Goal: Communication & Community: Answer question/provide support

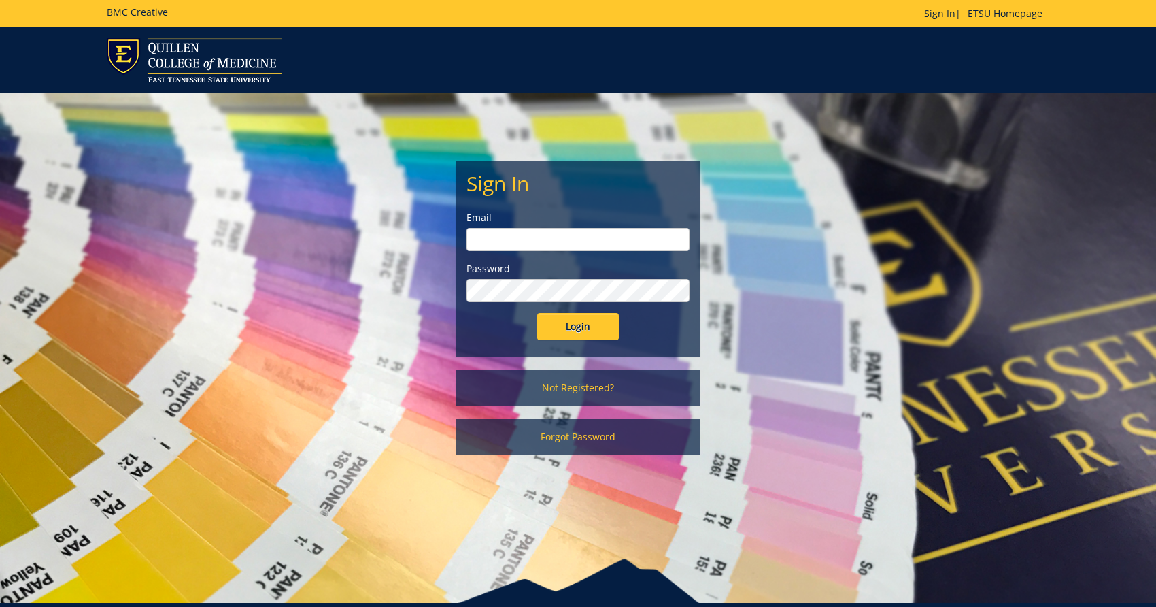
click at [645, 233] on input "email" at bounding box center [578, 239] width 223 height 23
type input "[EMAIL_ADDRESS][DOMAIN_NAME]"
click at [537, 313] on input "Login" at bounding box center [578, 326] width 82 height 27
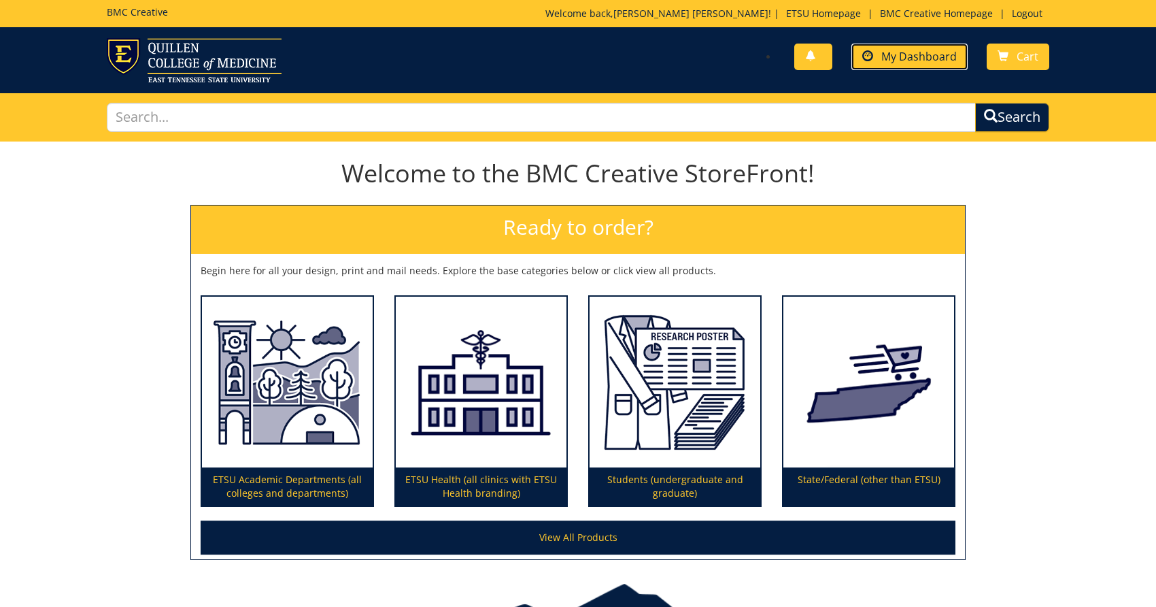
click at [912, 57] on span "My Dashboard" at bounding box center [920, 56] width 76 height 15
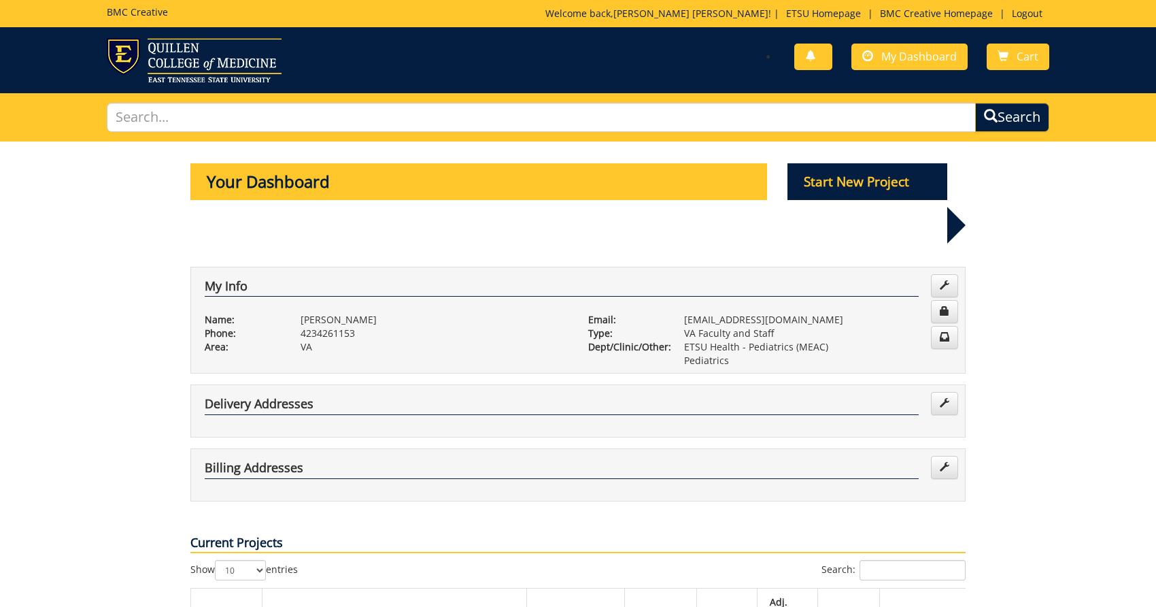
scroll to position [272, 0]
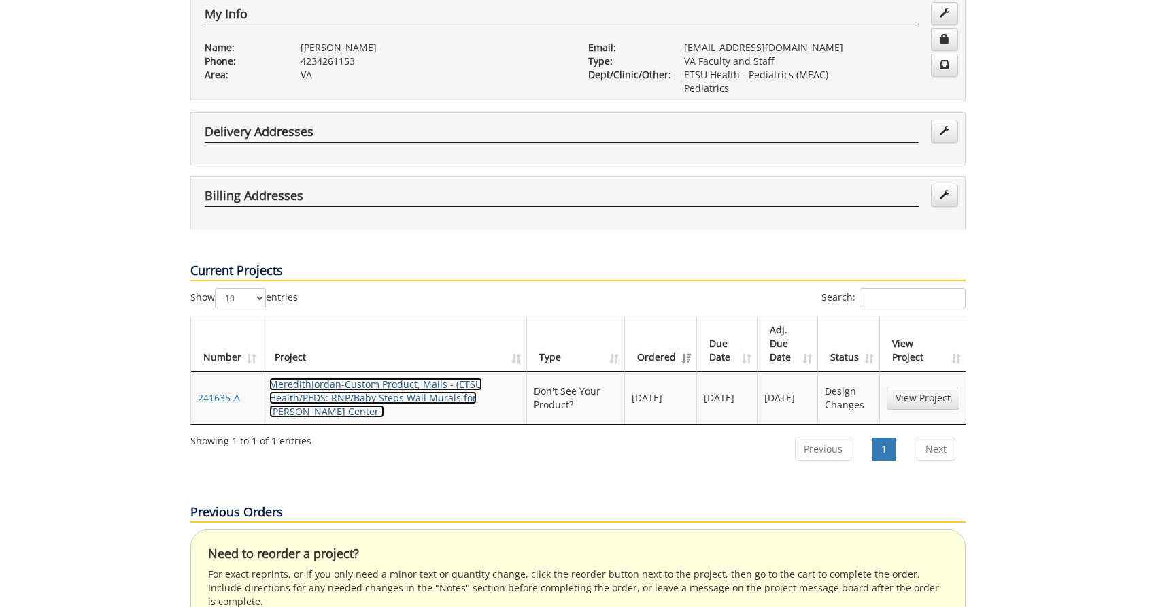
click at [369, 378] on link "MeredithJordan-Custom Product, Mails - (ETSU Health/PEDS: RNP/Baby Steps Wall M…" at bounding box center [375, 398] width 213 height 40
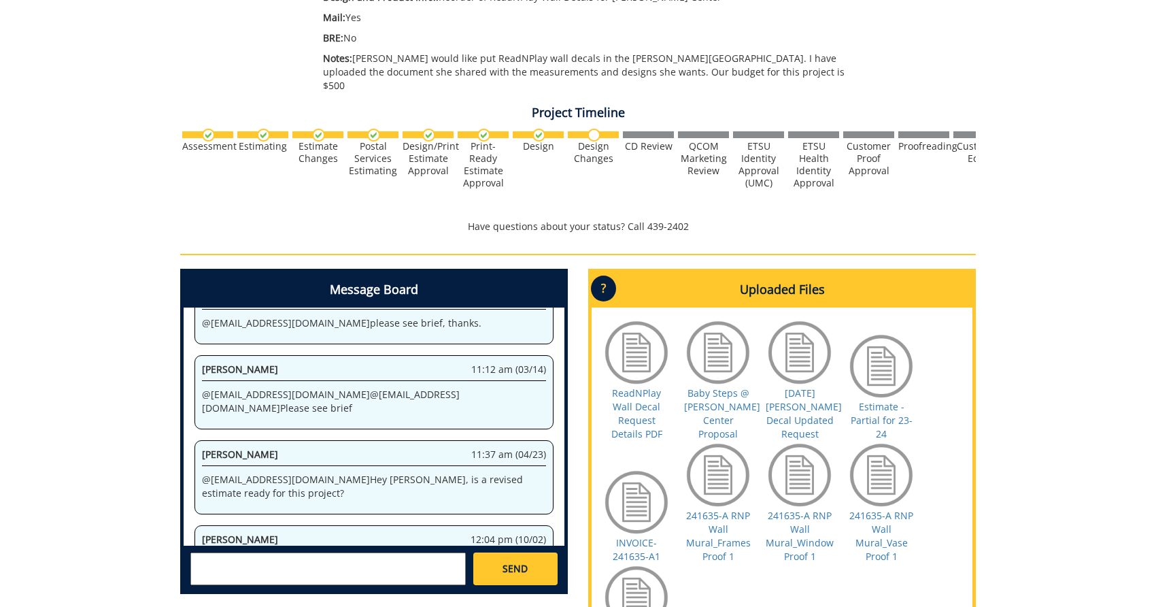
scroll to position [408, 0]
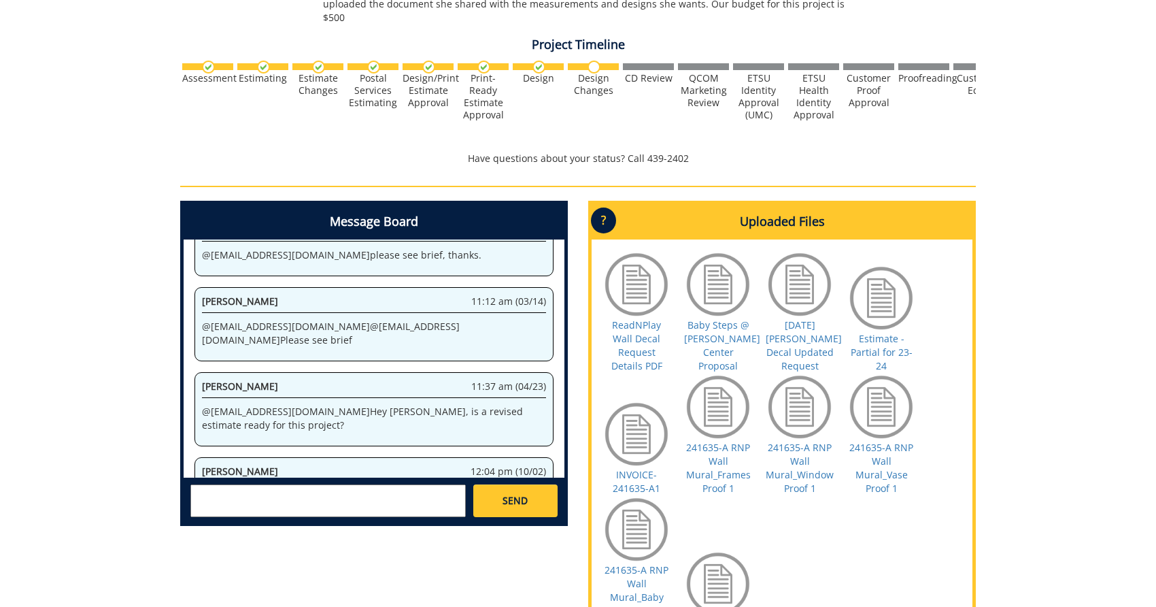
click at [354, 484] on textarea at bounding box center [327, 500] width 275 height 33
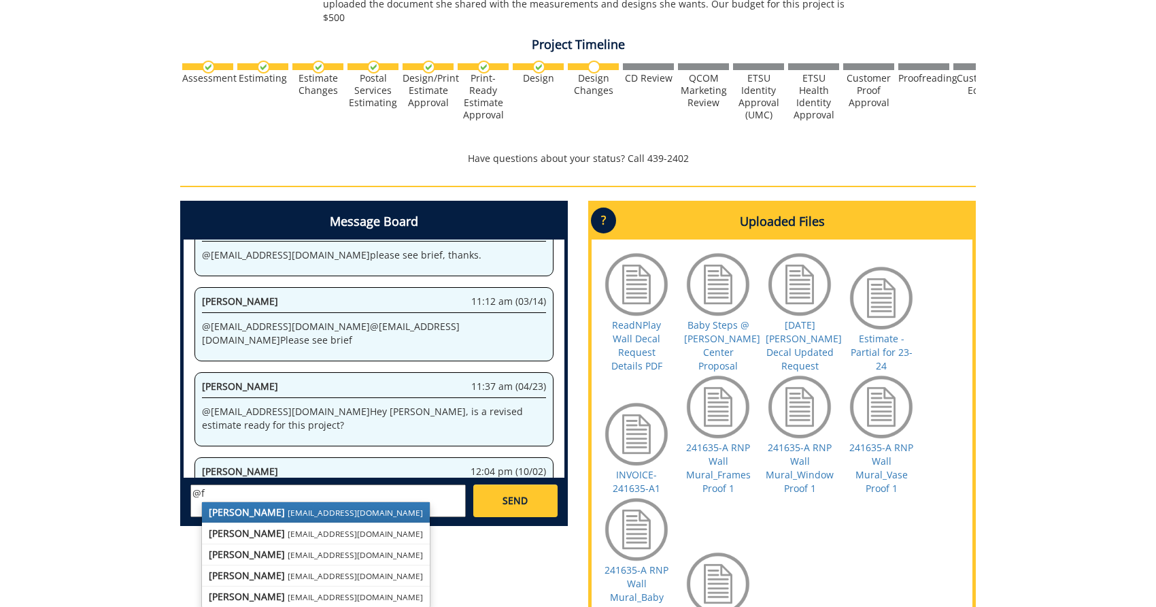
click at [303, 507] on small "[EMAIL_ADDRESS][DOMAIN_NAME]" at bounding box center [355, 512] width 135 height 11
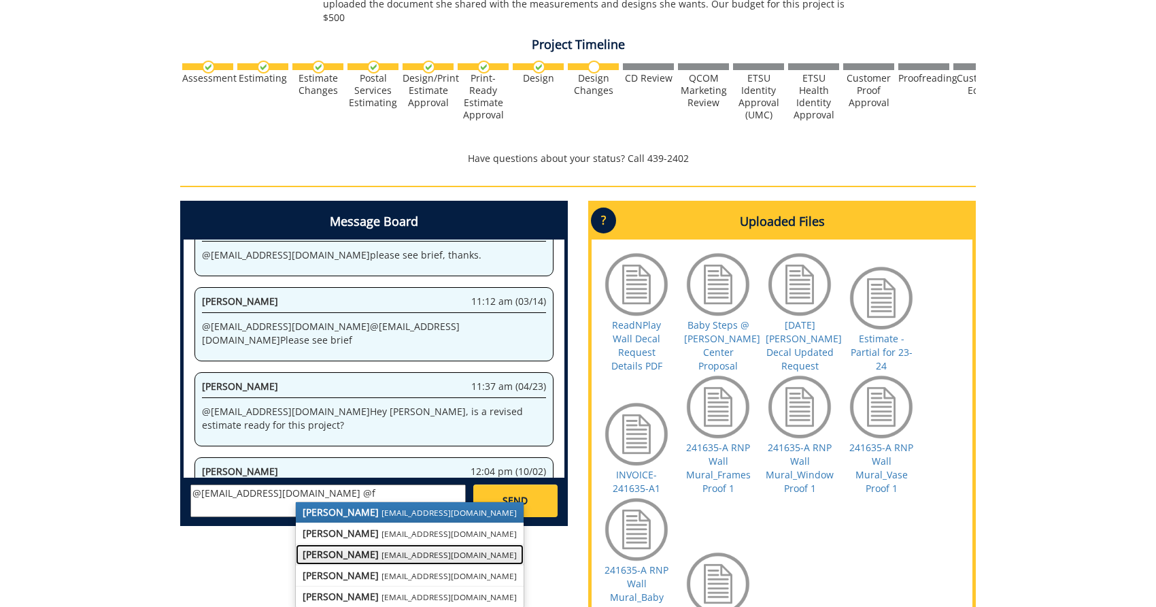
click at [375, 544] on link "[PERSON_NAME] [EMAIL_ADDRESS][DOMAIN_NAME]" at bounding box center [410, 554] width 228 height 20
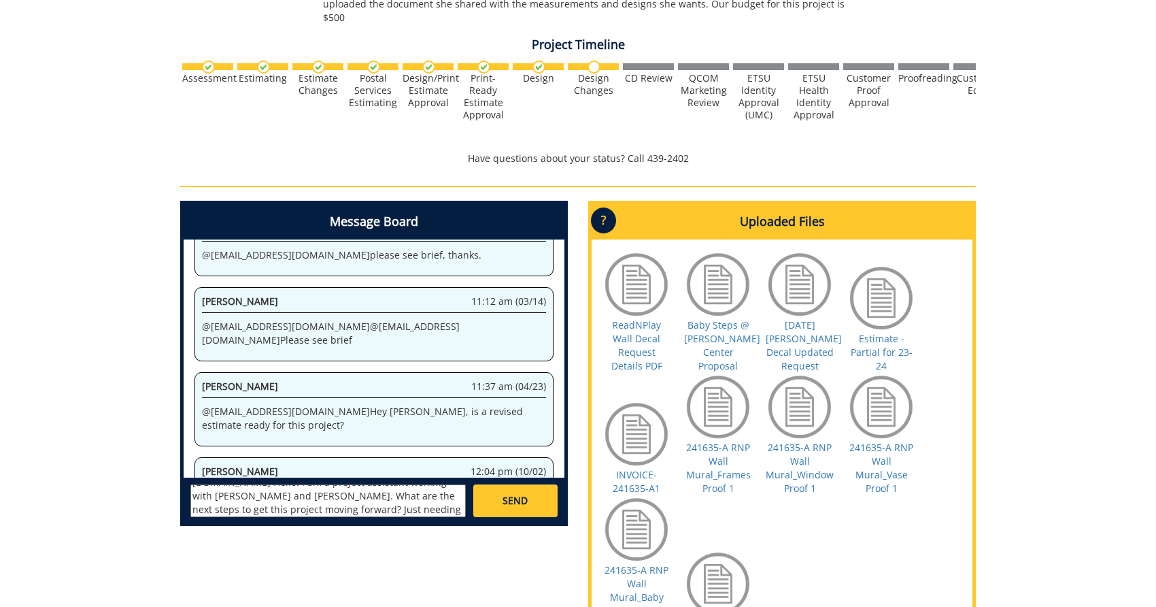
scroll to position [38, 0]
click at [363, 484] on textarea "@[EMAIL_ADDRESS][DOMAIN_NAME] @[EMAIL_ADDRESS][DOMAIN_NAME] Hello! I am a proje…" at bounding box center [327, 500] width 275 height 33
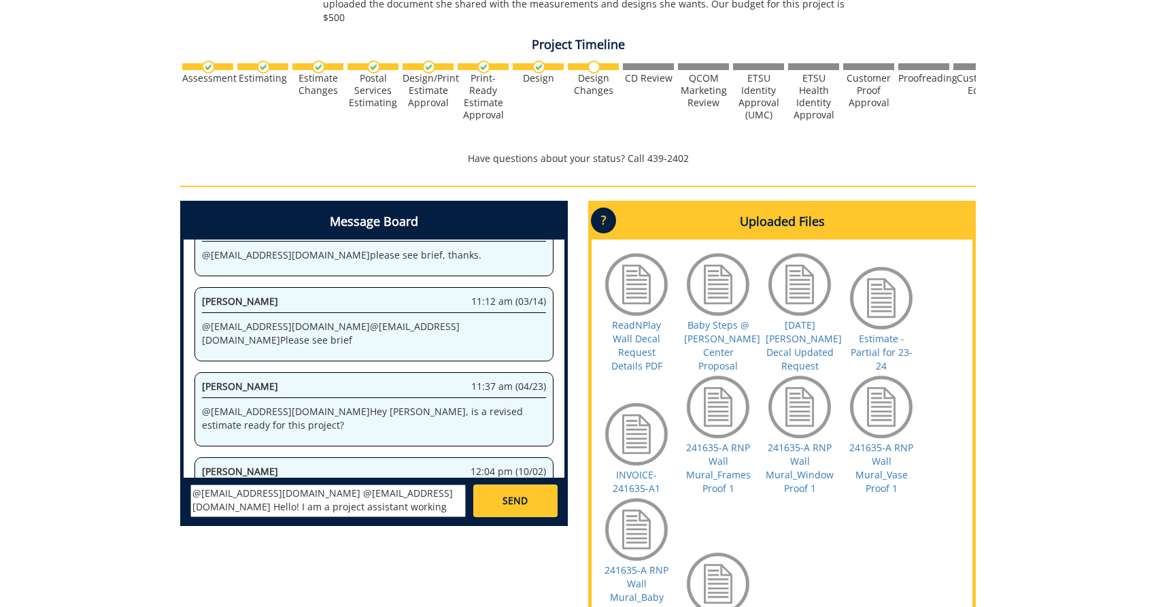
click at [267, 484] on textarea "@[EMAIL_ADDRESS][DOMAIN_NAME] @[EMAIL_ADDRESS][DOMAIN_NAME] Hello! I am a proje…" at bounding box center [327, 500] width 275 height 33
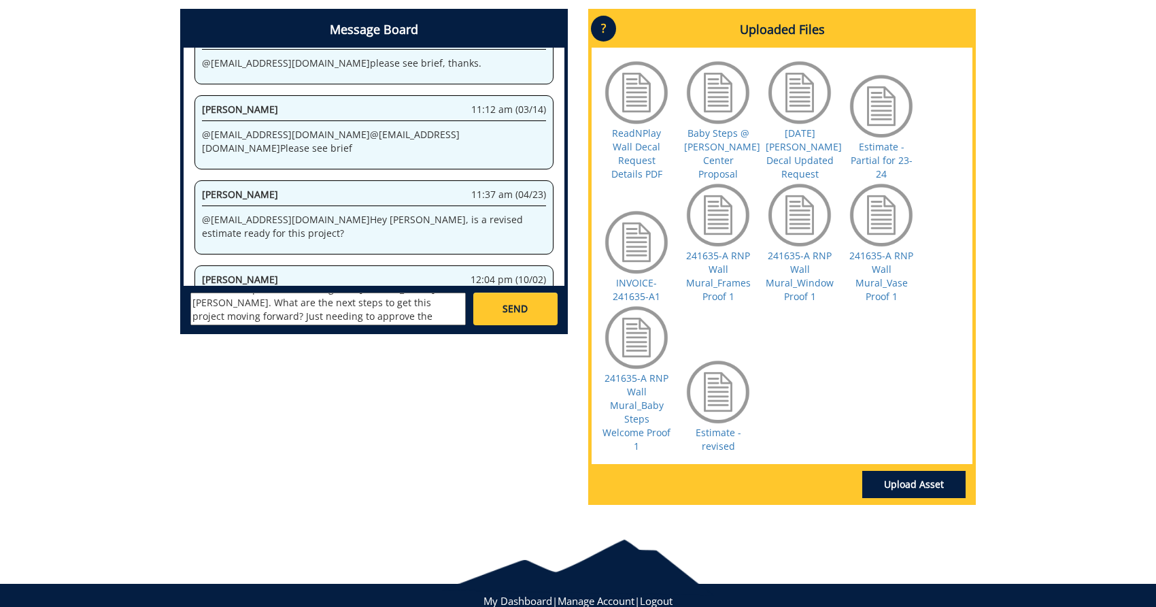
type textarea "@[EMAIL_ADDRESS][DOMAIN_NAME] @[EMAIL_ADDRESS][DOMAIN_NAME] Hello! I am a proje…"
click at [526, 302] on span "SEND" at bounding box center [515, 309] width 25 height 14
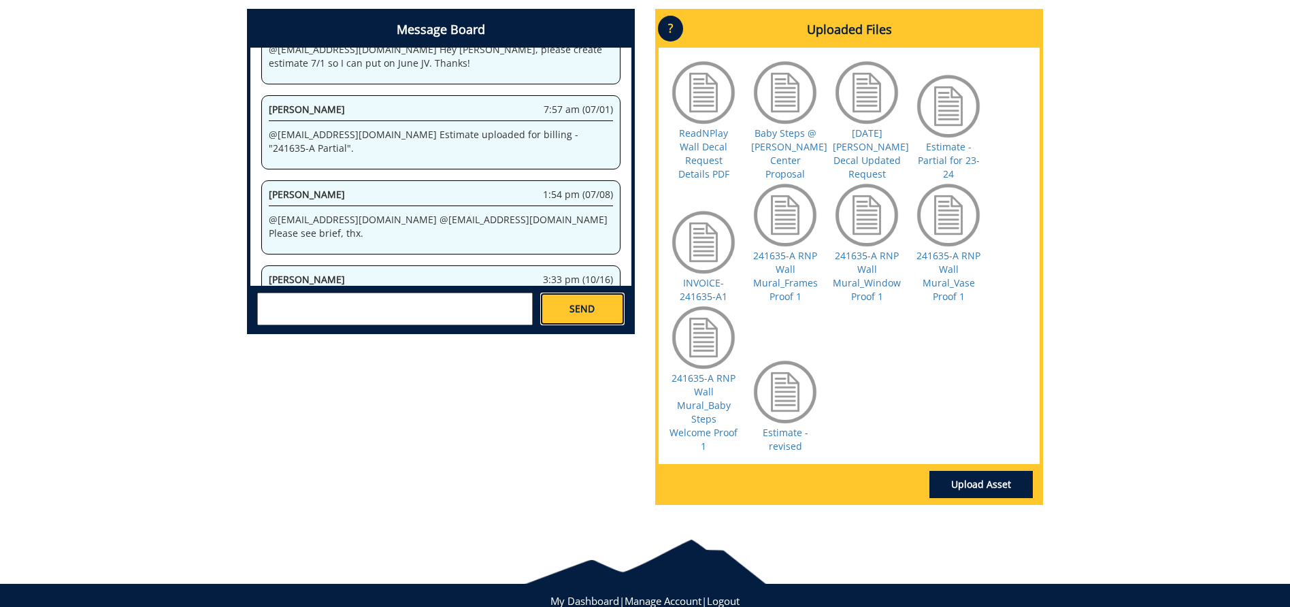
scroll to position [130201, 0]
